Goal: Task Accomplishment & Management: Manage account settings

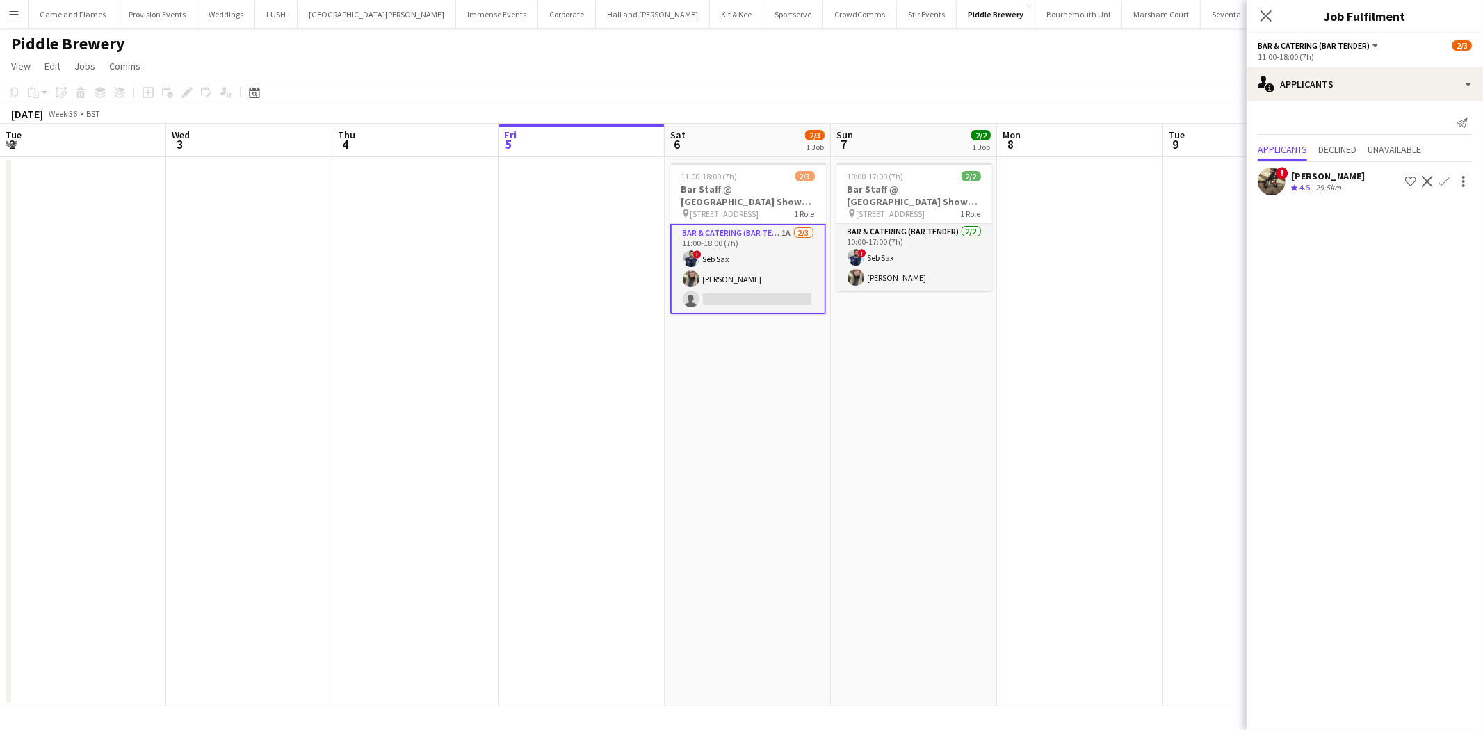
scroll to position [0, 332]
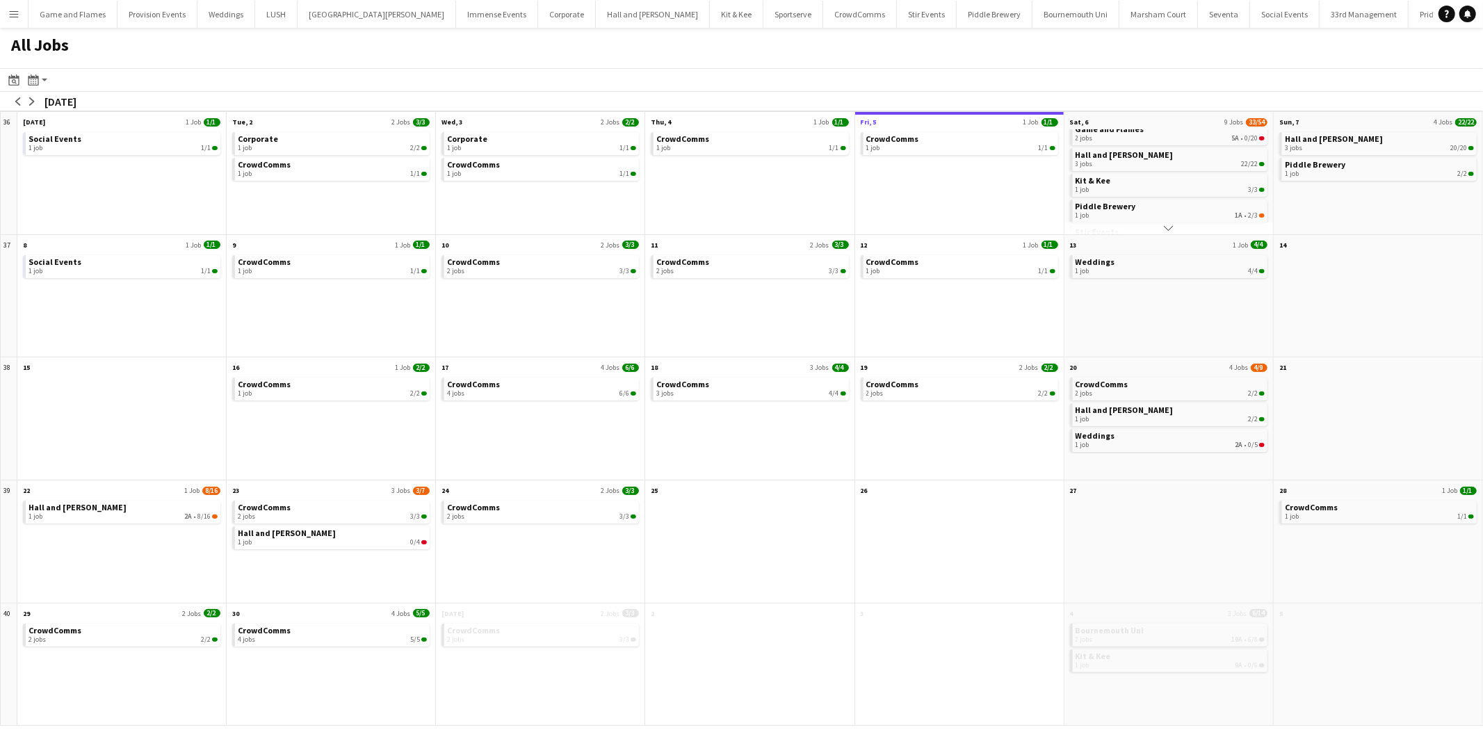
scroll to position [33, 0]
click at [1121, 164] on div "3 jobs 22/22" at bounding box center [1169, 166] width 189 height 8
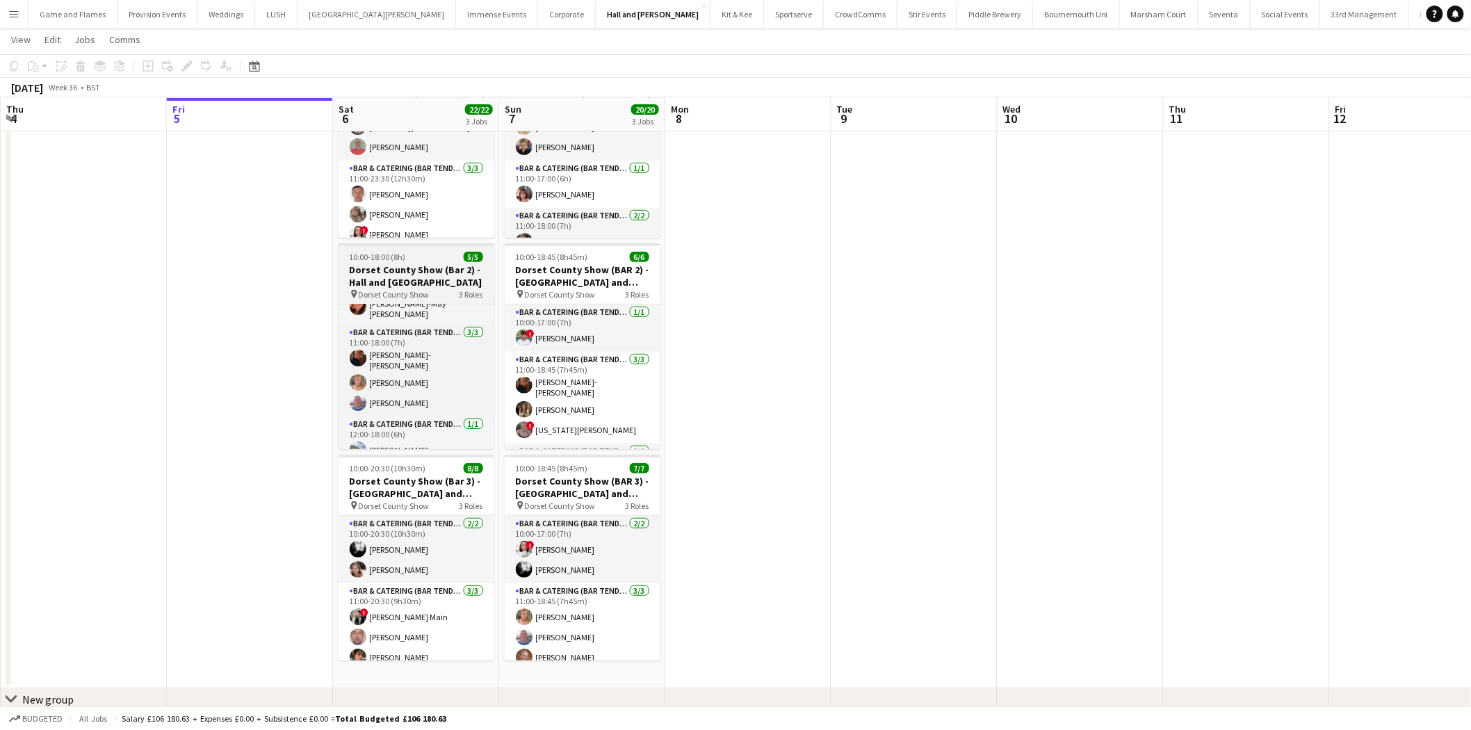
scroll to position [38, 0]
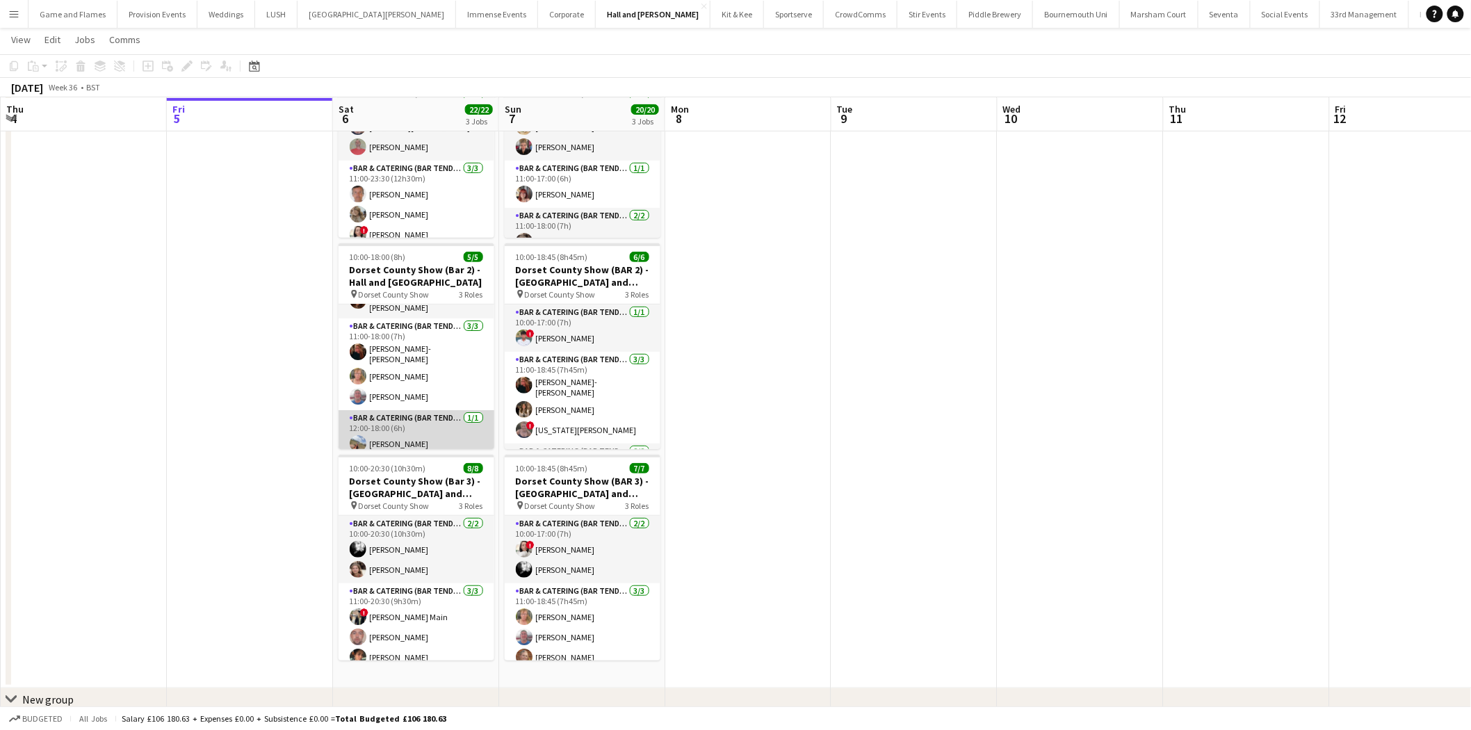
click at [405, 434] on app-card-role "Bar & Catering (Bar Tender) 1/1 12:00-18:00 (6h) Matilda Ferguson" at bounding box center [417, 433] width 156 height 47
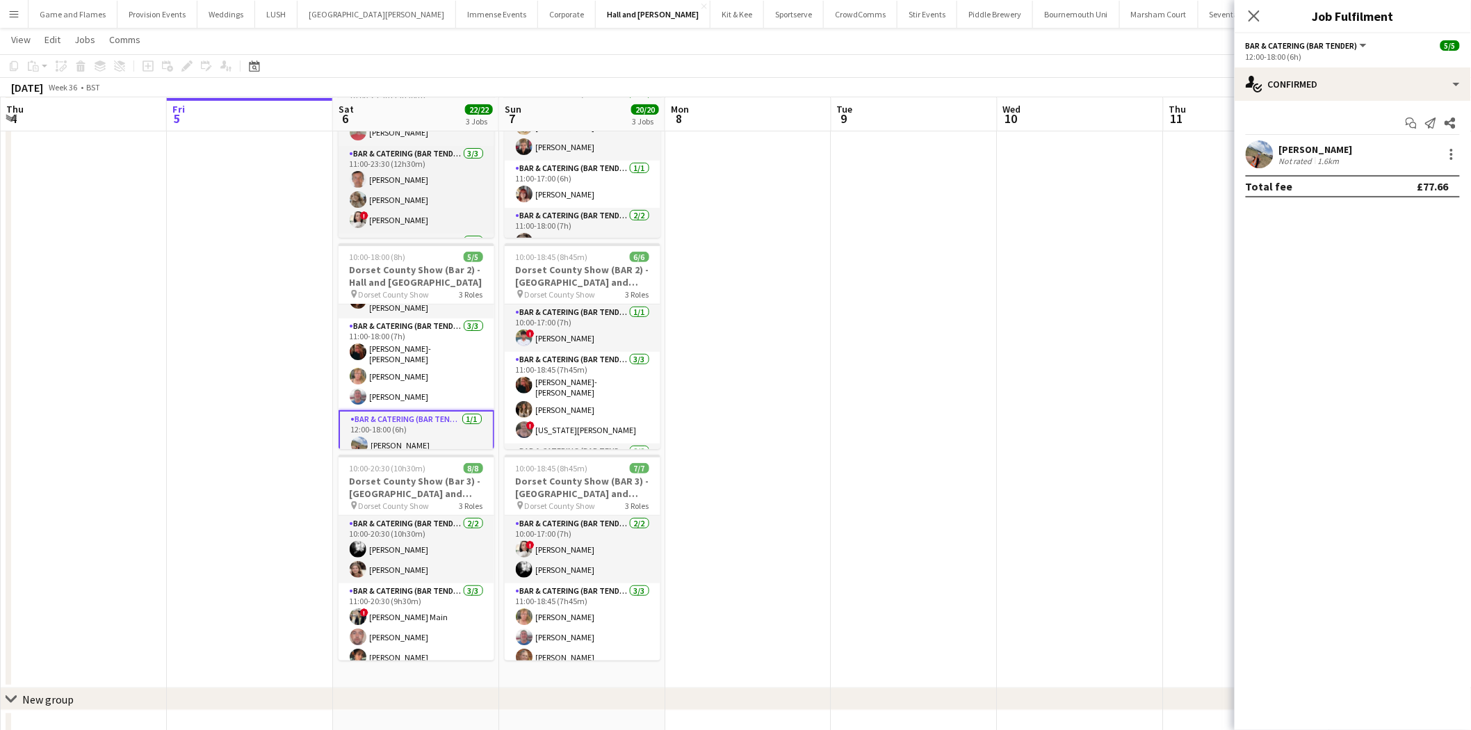
scroll to position [0, 0]
click at [829, 154] on app-date-cell at bounding box center [748, 357] width 166 height 662
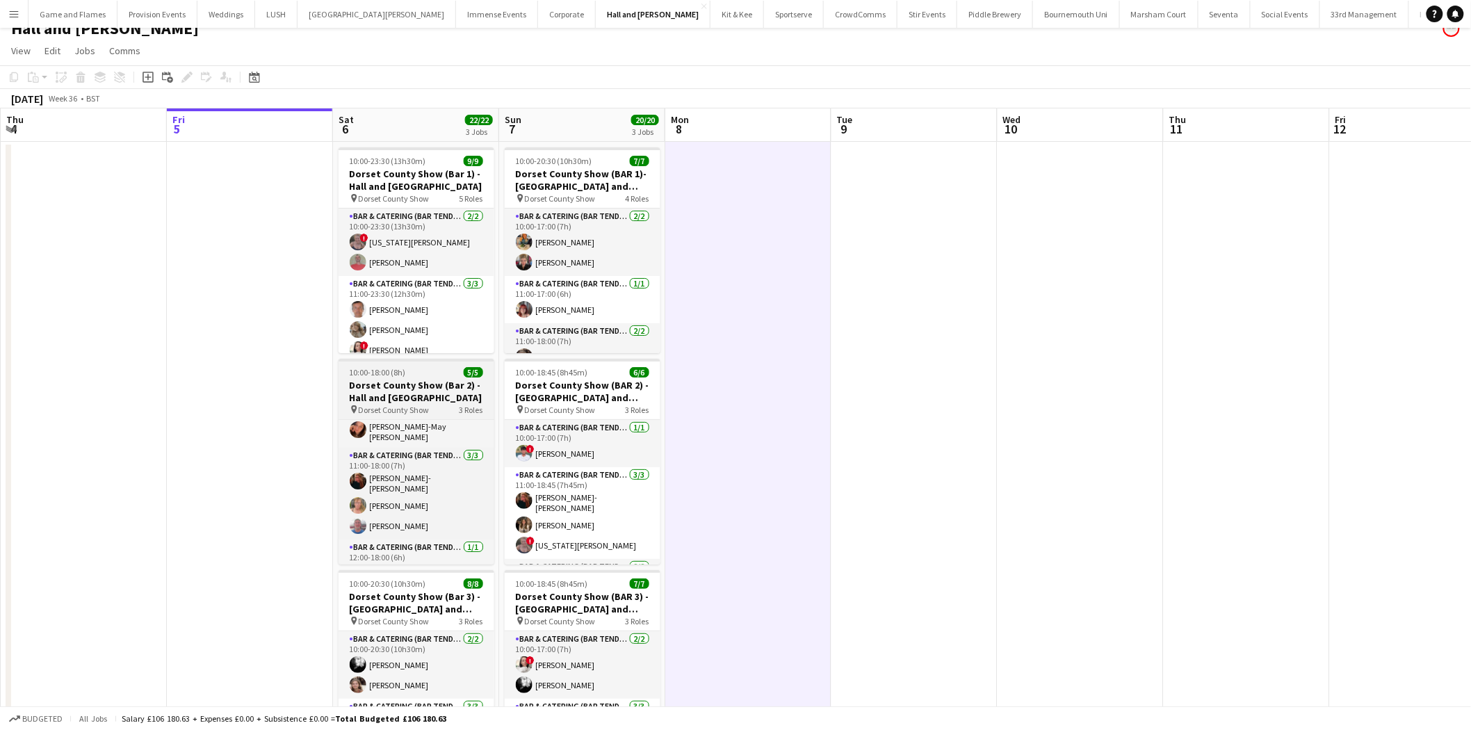
scroll to position [10, 0]
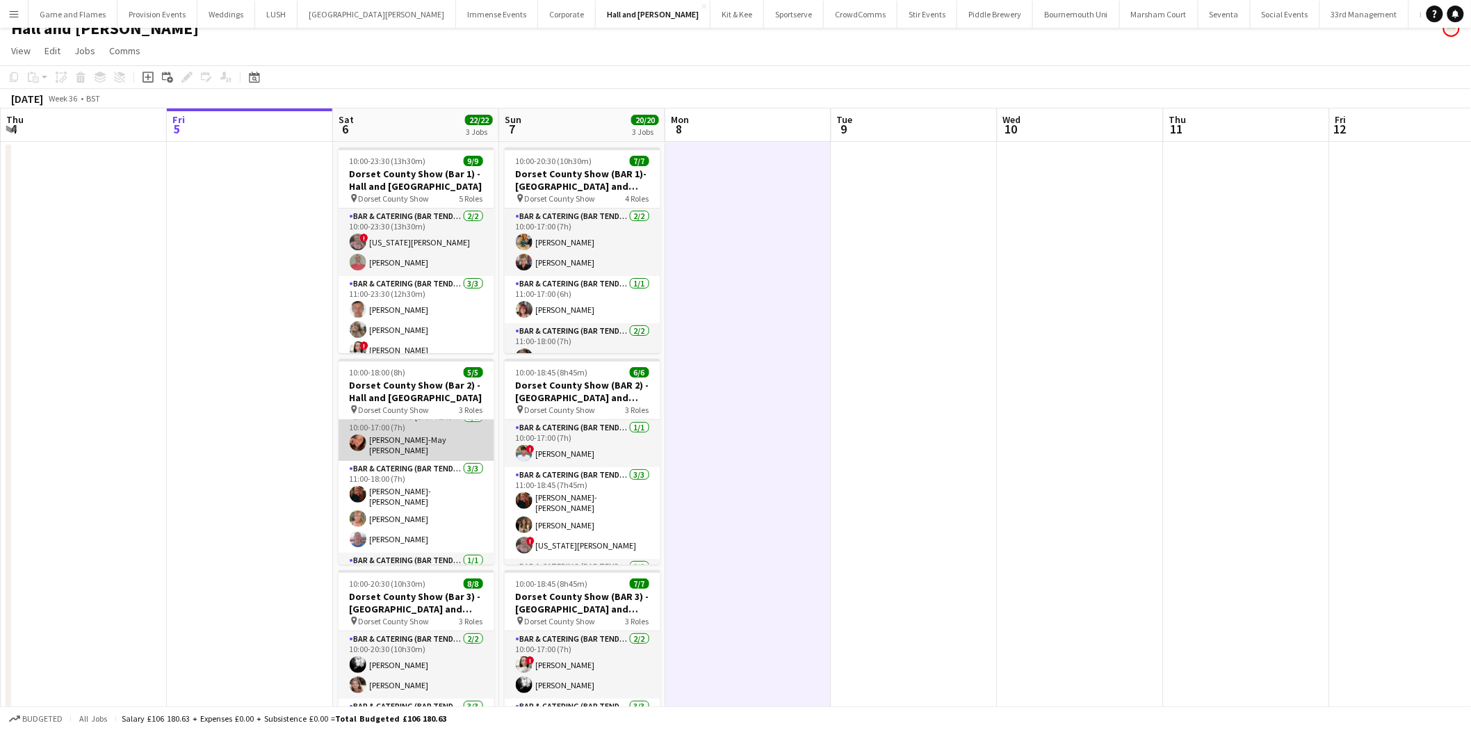
click at [421, 435] on app-card-role "Bar & Catering (Bar Tender) 1/1 10:00-17:00 (7h) Jessica-May Sheppard" at bounding box center [417, 434] width 156 height 51
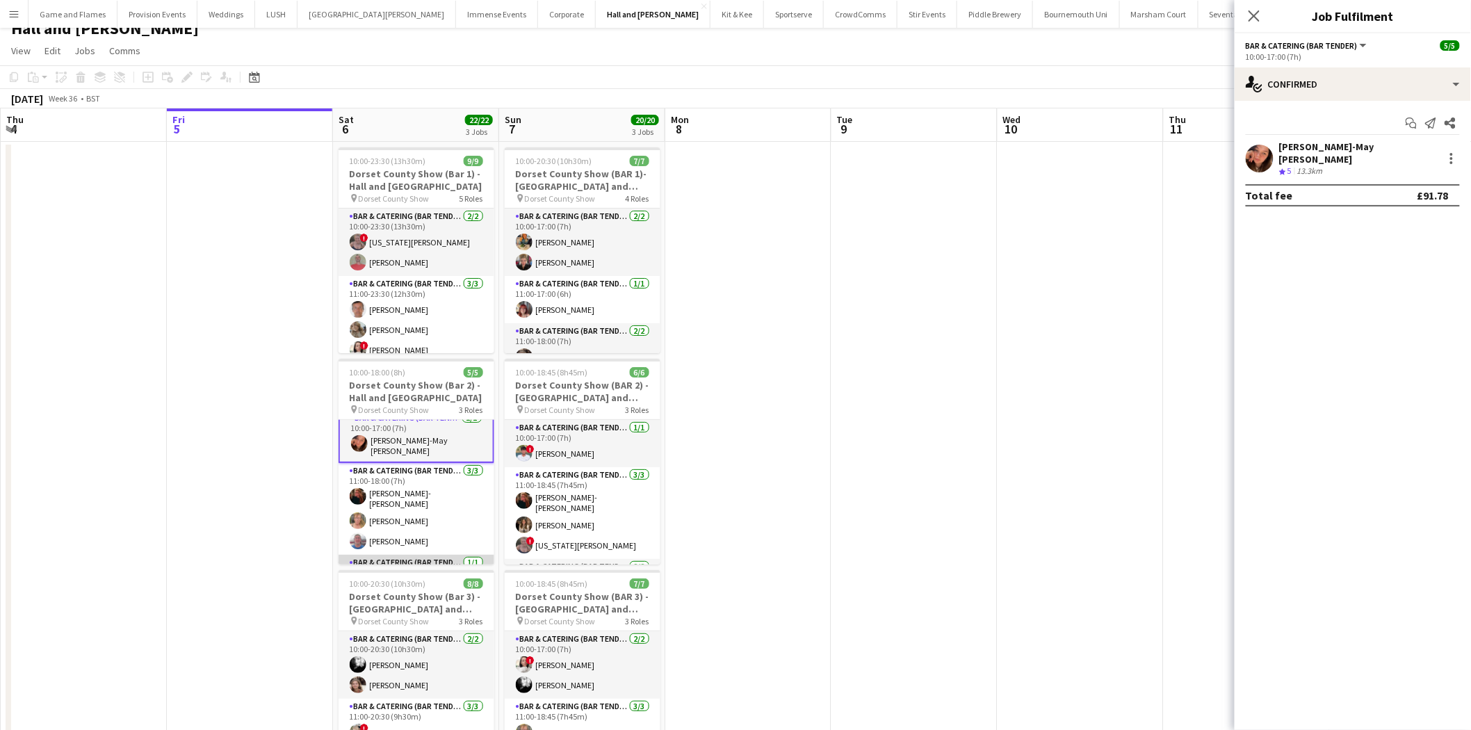
click at [408, 555] on app-card-role "Bar & Catering (Bar Tender) 1/1 12:00-18:00 (6h) Matilda Ferguson" at bounding box center [417, 578] width 156 height 47
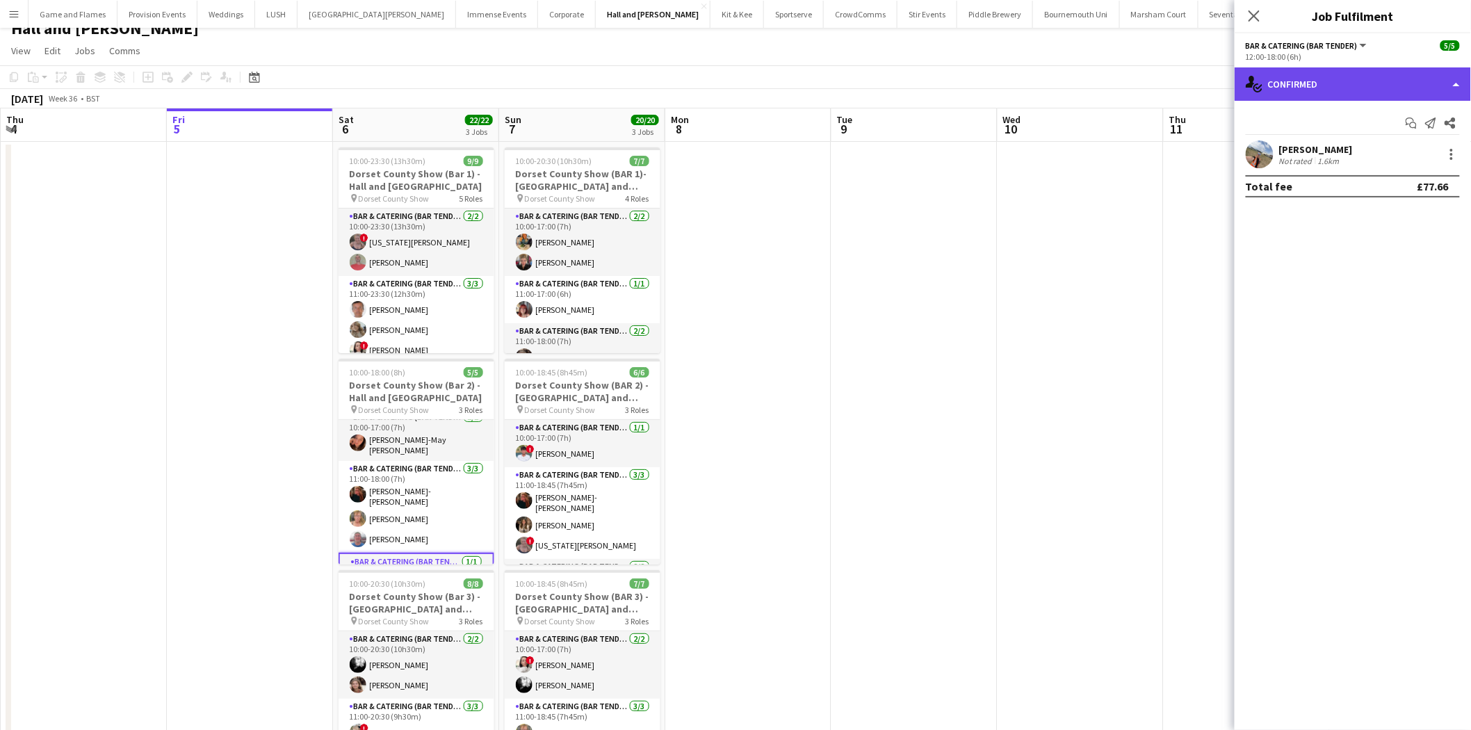
click at [1435, 83] on div "single-neutral-actions-check-2 Confirmed" at bounding box center [1353, 83] width 236 height 33
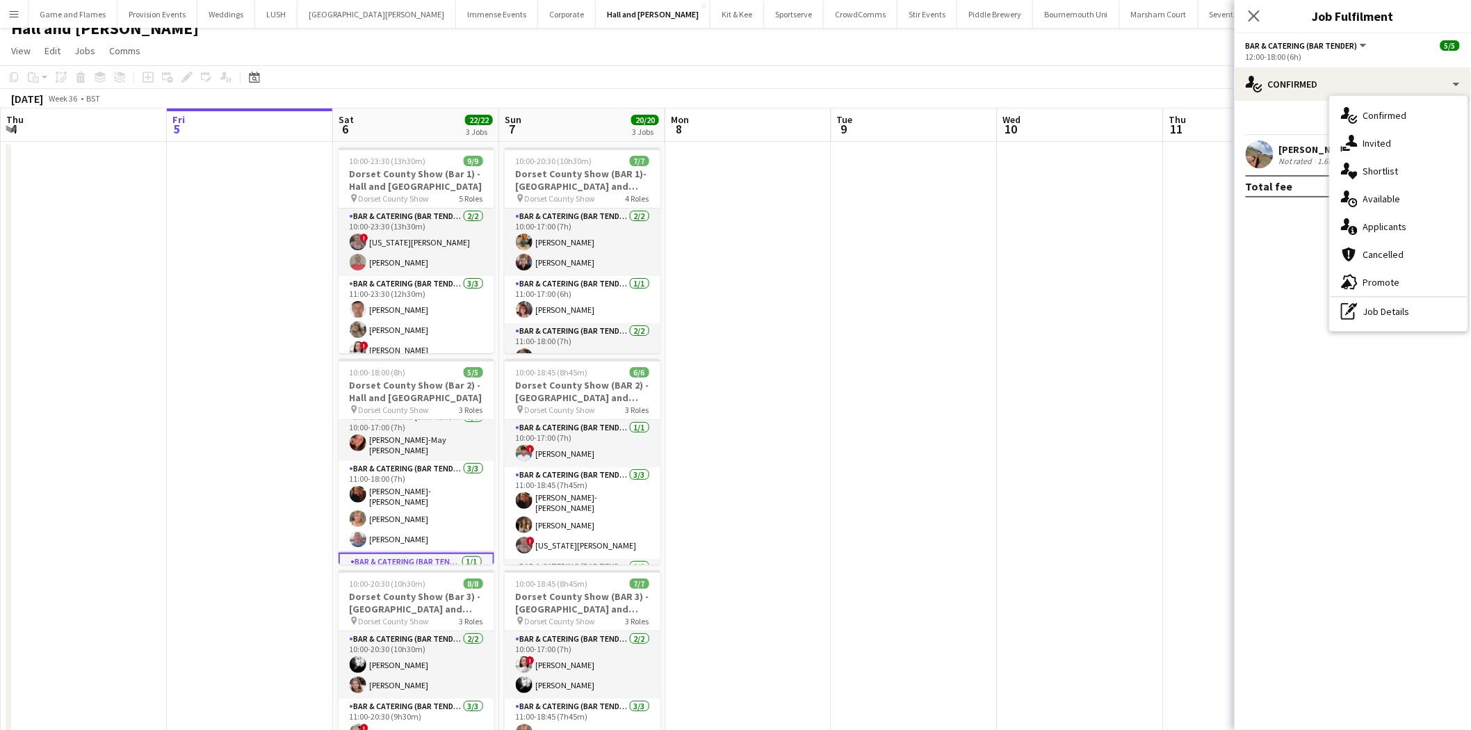
click at [1280, 149] on div "Matilda Ferguson" at bounding box center [1316, 149] width 74 height 13
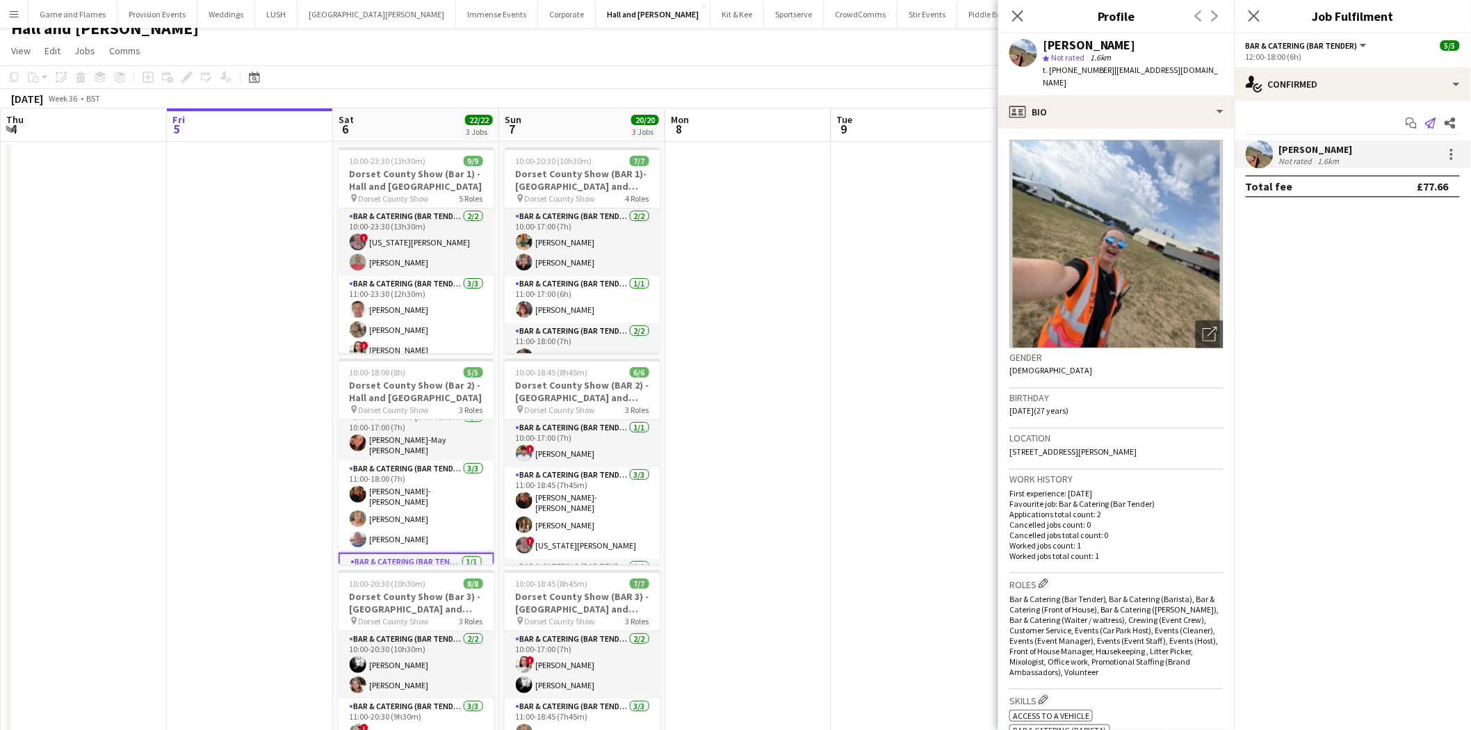
click at [1430, 120] on icon at bounding box center [1430, 122] width 11 height 11
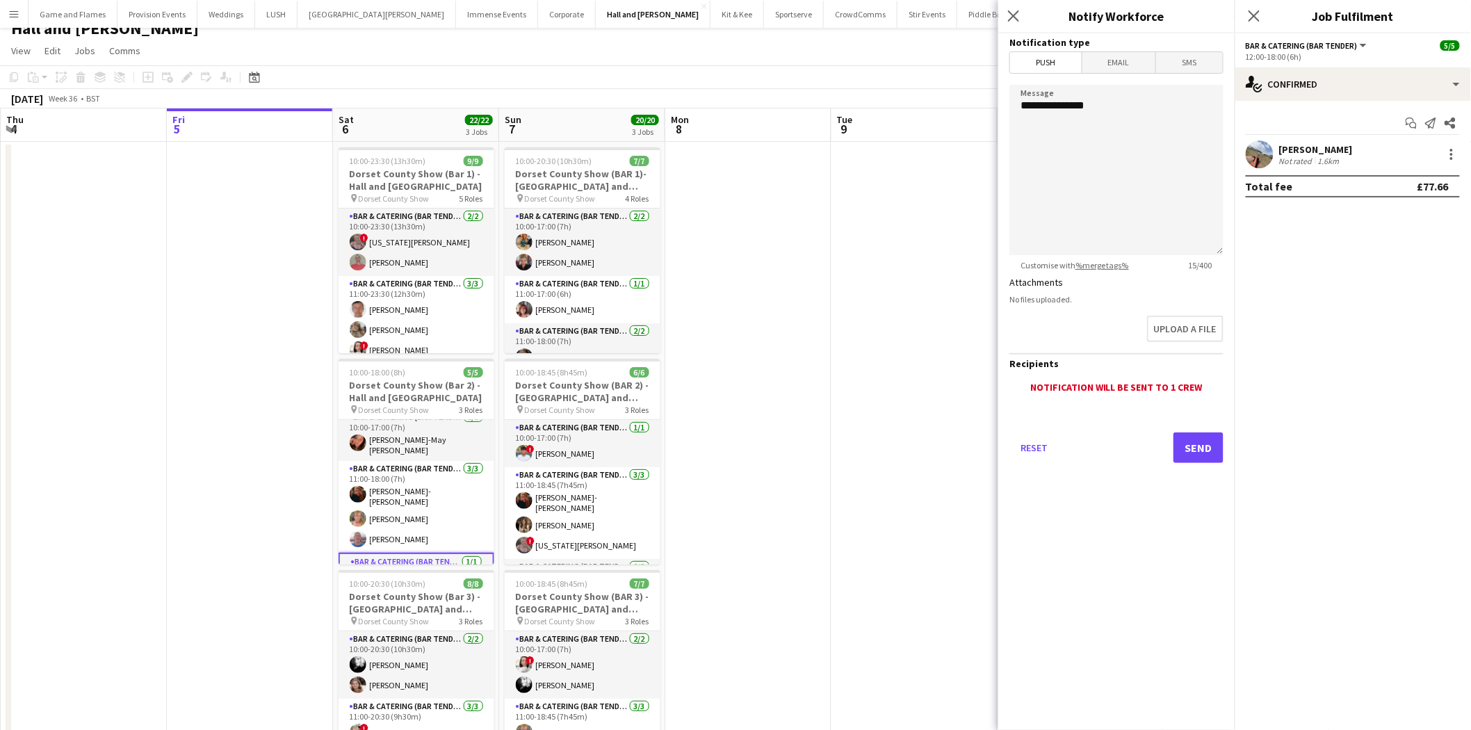
click at [1323, 147] on div "Matilda Ferguson" at bounding box center [1316, 149] width 74 height 13
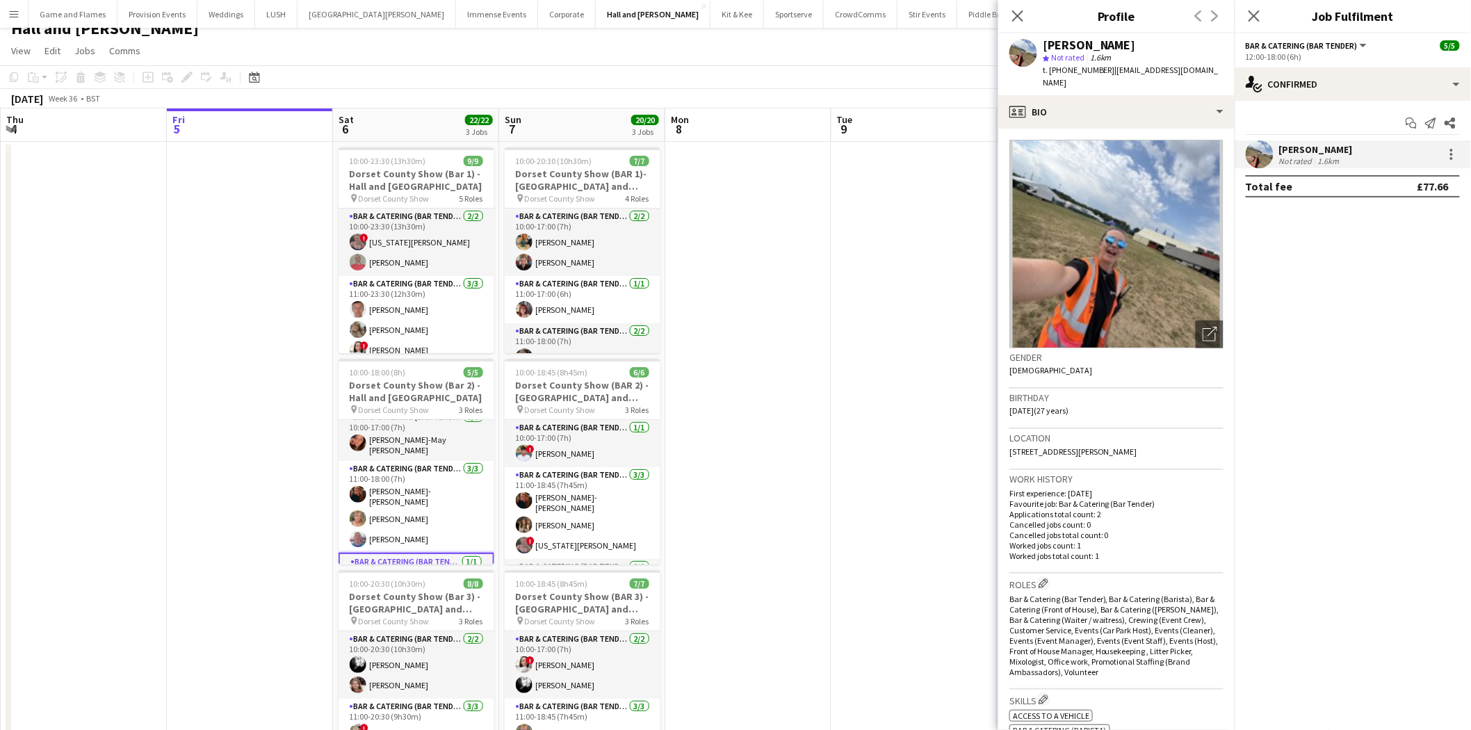
click at [1089, 66] on span "t. +447377546913" at bounding box center [1079, 70] width 72 height 10
copy span "447377546913"
click at [209, 473] on app-date-cell at bounding box center [250, 473] width 166 height 662
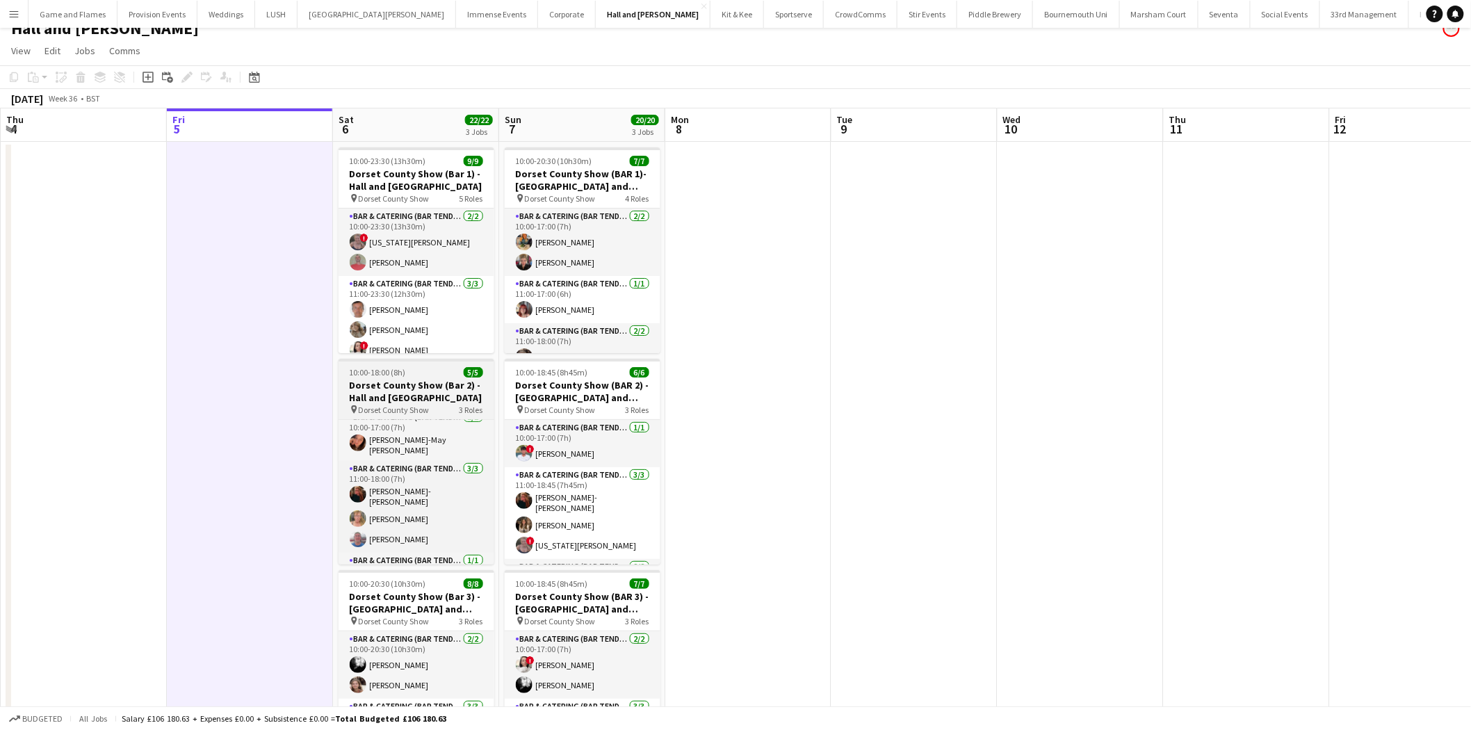
scroll to position [0, 0]
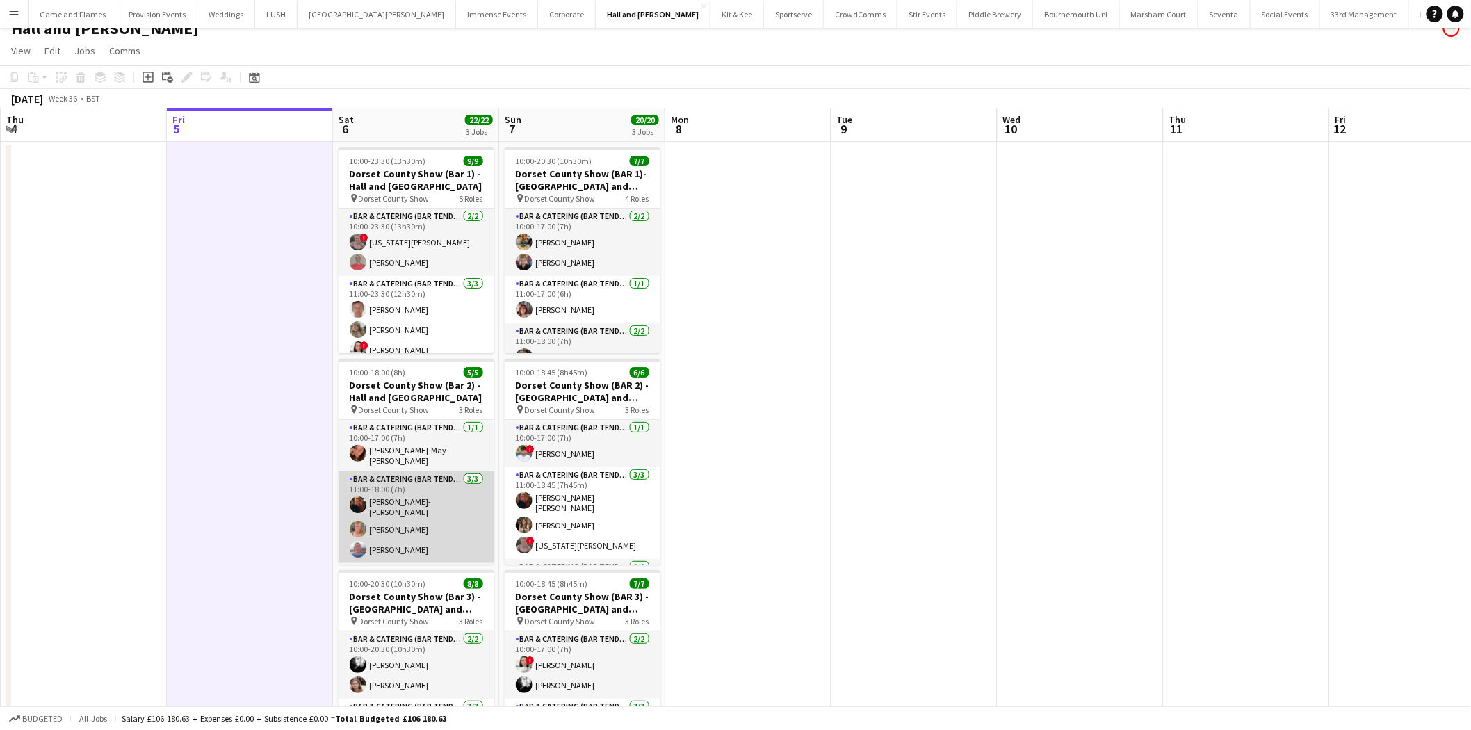
click at [399, 498] on app-card-role "Bar & Catering (Bar Tender) 3/3 11:00-18:00 (7h) Haley-Jane Ferguson Jane Binyo…" at bounding box center [417, 517] width 156 height 92
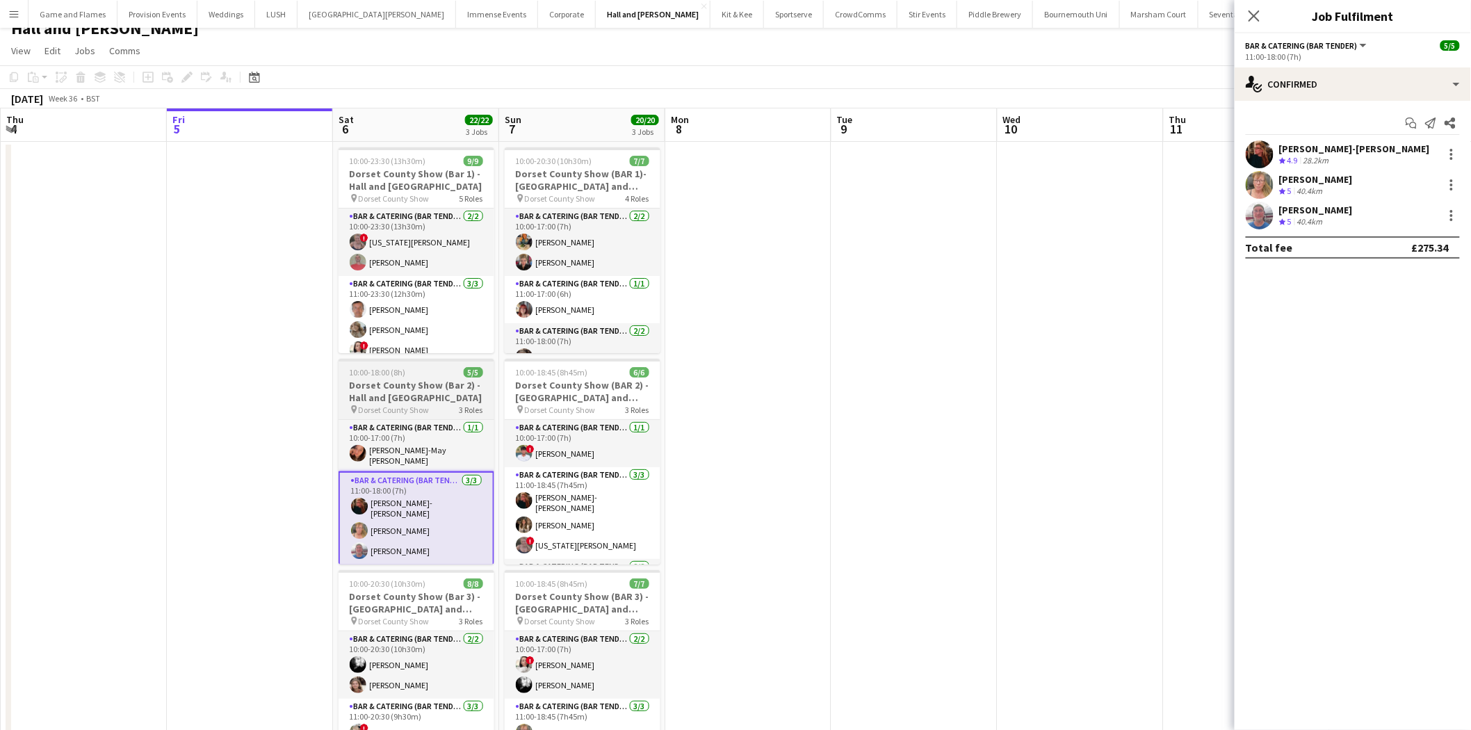
scroll to position [39, 0]
